Goal: Find specific page/section: Find specific page/section

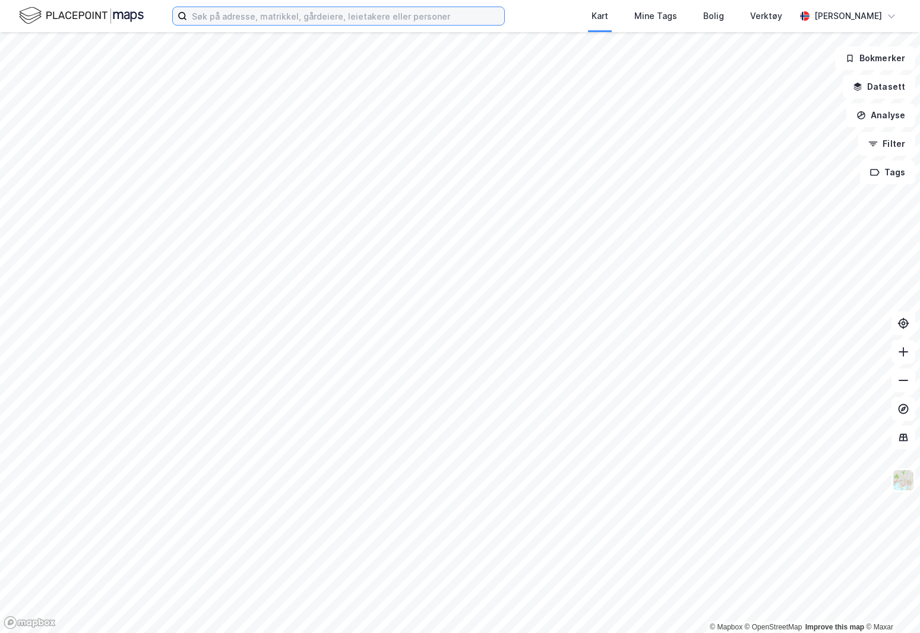
click at [226, 18] on input at bounding box center [345, 16] width 317 height 18
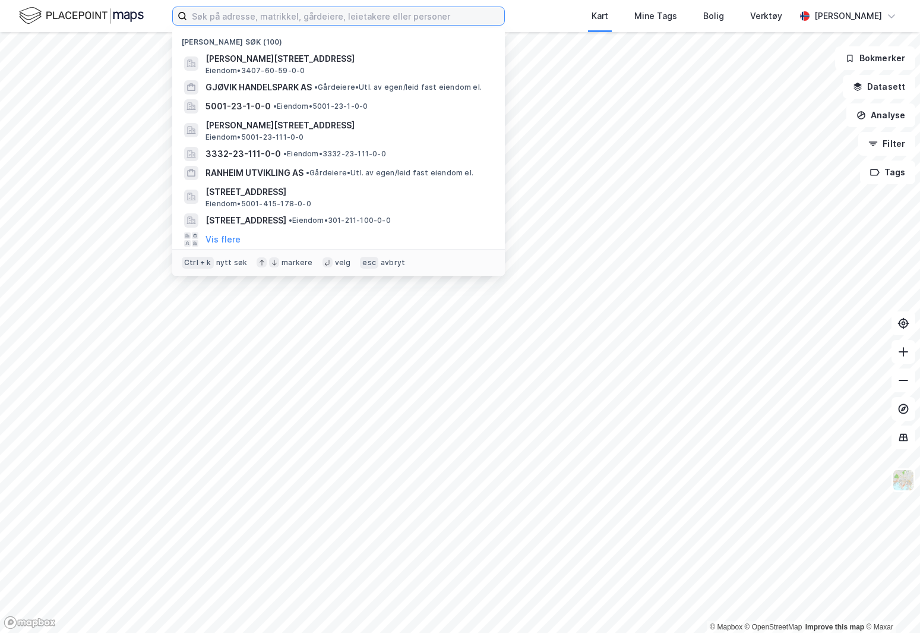
click at [317, 18] on input at bounding box center [345, 16] width 317 height 18
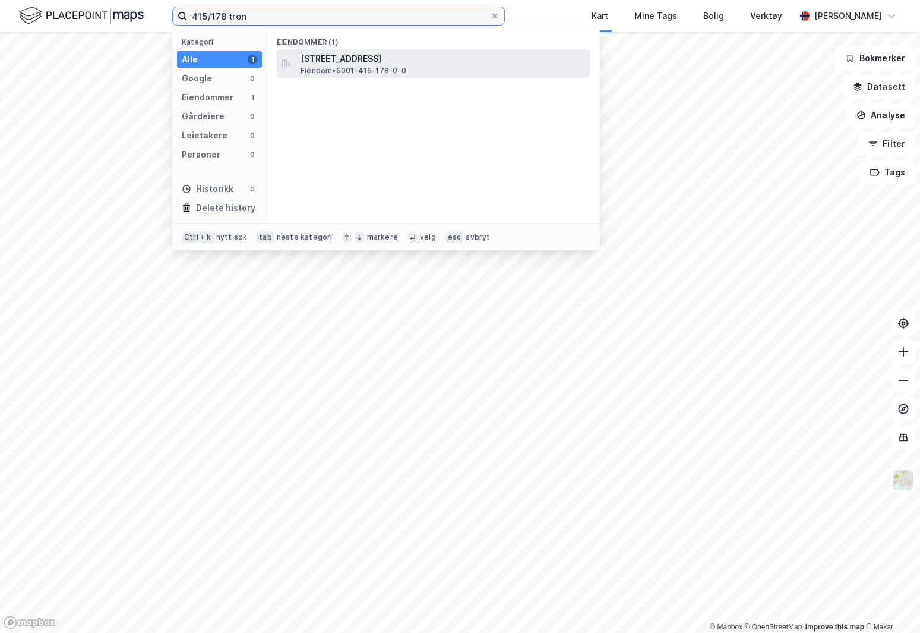
type input "415/178 tron"
click at [408, 72] on div "[STREET_ADDRESS] • 5001-415-178-0-0" at bounding box center [445, 64] width 288 height 24
